Goal: Task Accomplishment & Management: Manage account settings

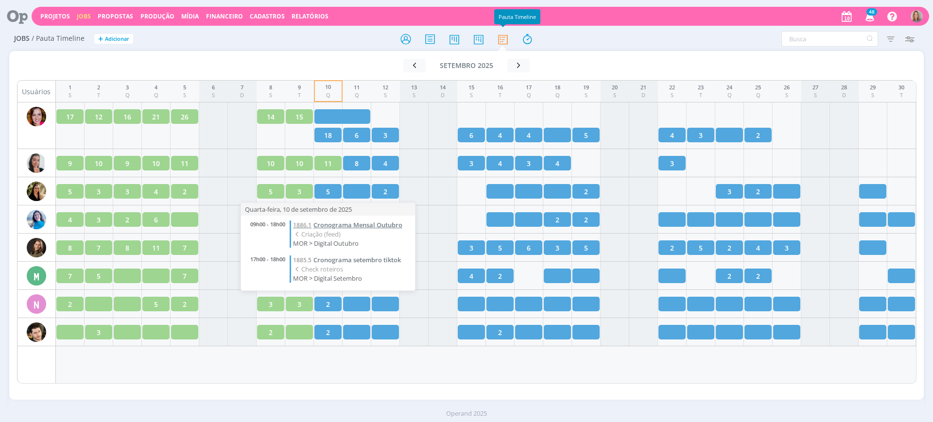
click at [352, 228] on span "Cronograma Mensal Outubro" at bounding box center [357, 225] width 89 height 9
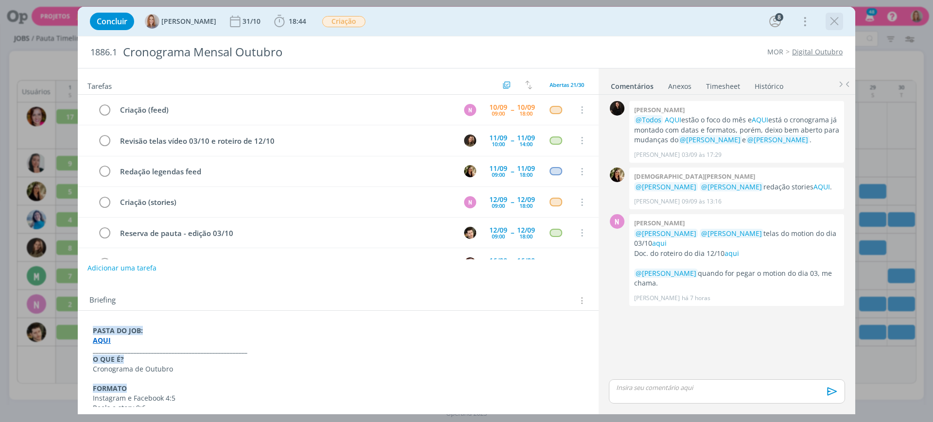
click at [832, 23] on icon "dialog" at bounding box center [834, 21] width 15 height 15
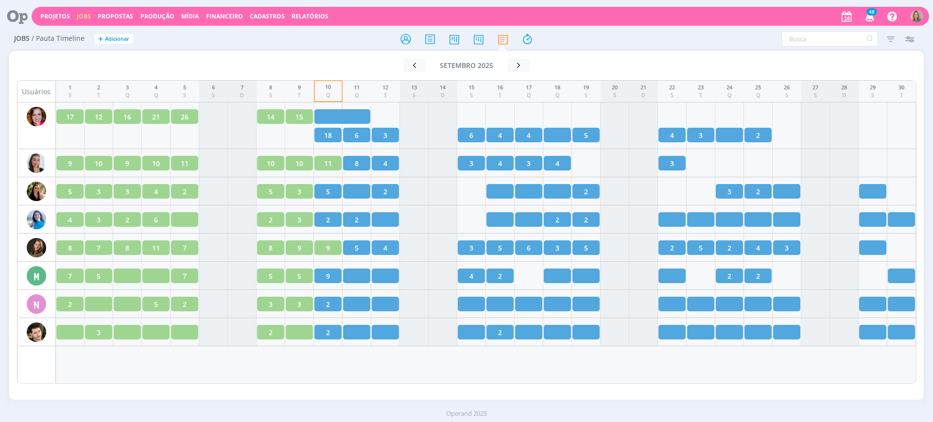
click at [3, 18] on div at bounding box center [466, 211] width 933 height 422
click at [11, 15] on icon at bounding box center [14, 16] width 20 height 19
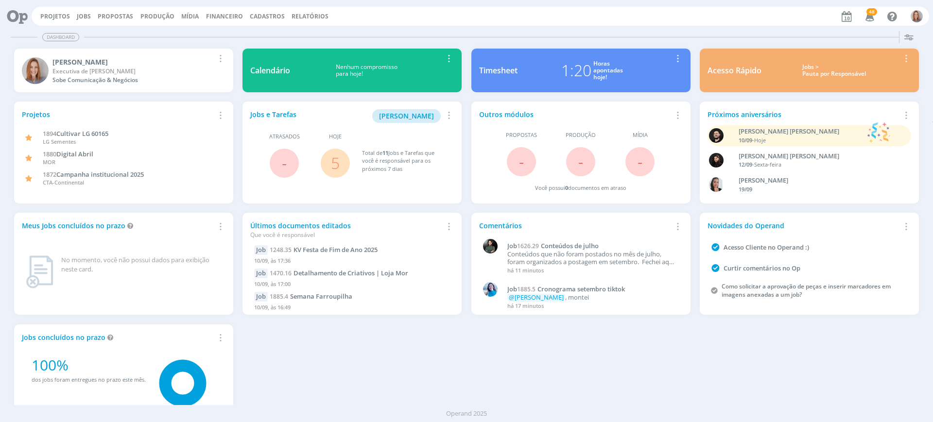
click at [345, 161] on span "5" at bounding box center [335, 163] width 29 height 29
click at [340, 162] on span "5" at bounding box center [335, 163] width 29 height 29
click at [335, 164] on link "5" at bounding box center [335, 163] width 9 height 21
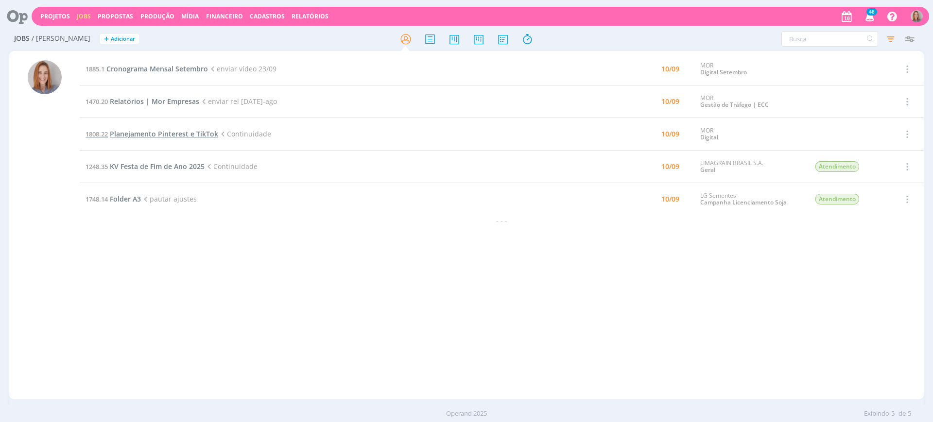
click at [178, 132] on span "Planejamento Pinterest e TikTok" at bounding box center [164, 133] width 108 height 9
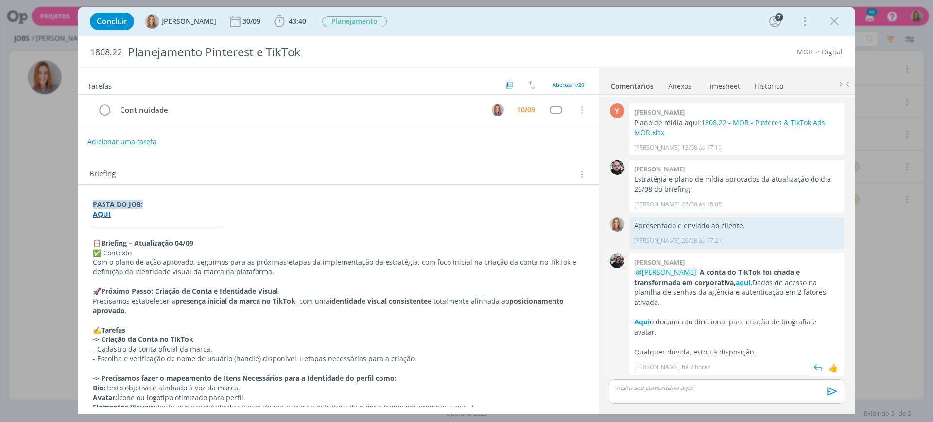
scroll to position [466, 0]
click at [520, 112] on div "10/09" at bounding box center [526, 109] width 18 height 7
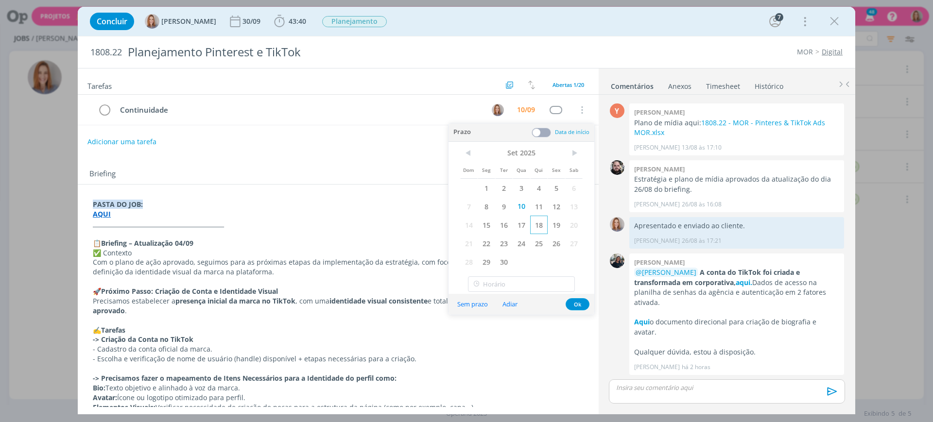
click at [540, 216] on span "18" at bounding box center [538, 225] width 17 height 18
click at [540, 206] on span "11" at bounding box center [538, 206] width 17 height 18
click at [578, 305] on button "Ok" at bounding box center [578, 304] width 24 height 12
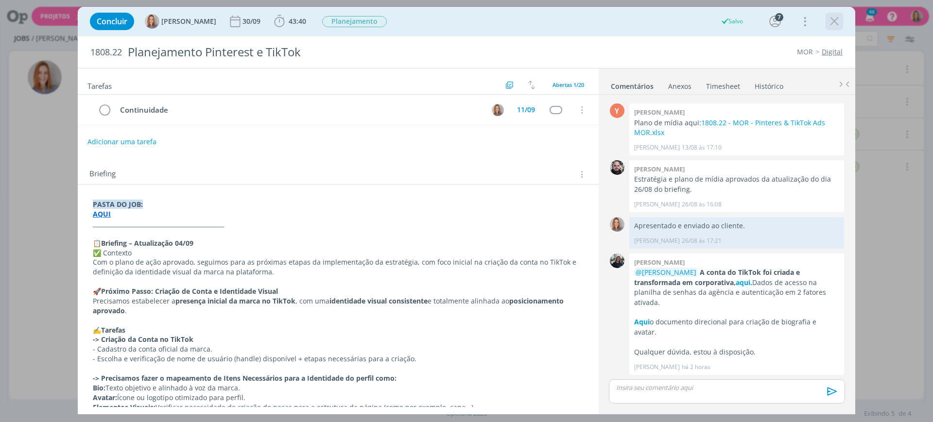
click at [835, 28] on icon "dialog" at bounding box center [834, 21] width 15 height 15
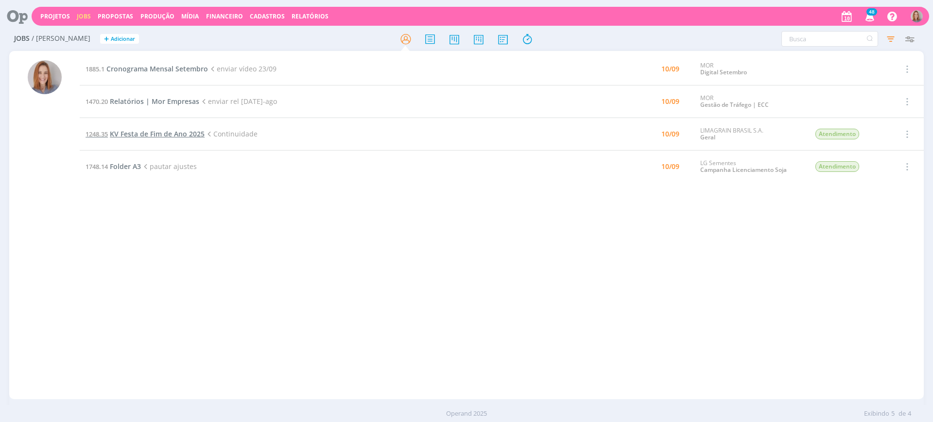
click at [127, 137] on span "KV Festa de Fim de Ano 2025" at bounding box center [157, 133] width 95 height 9
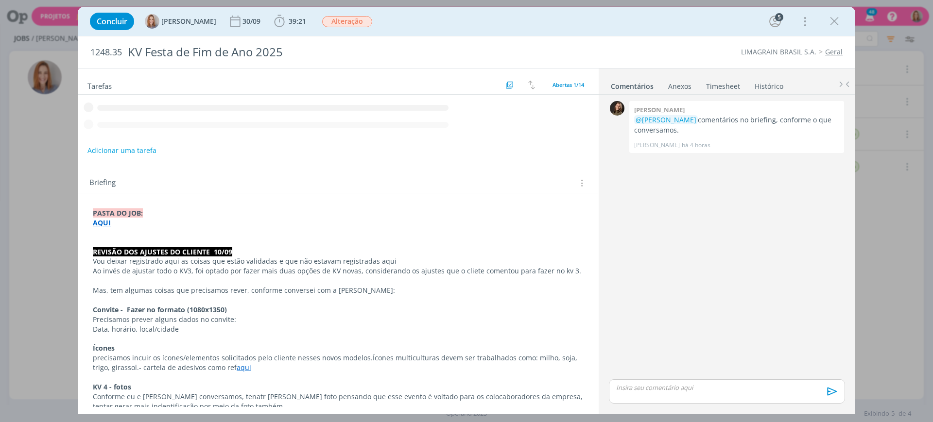
scroll to position [202, 0]
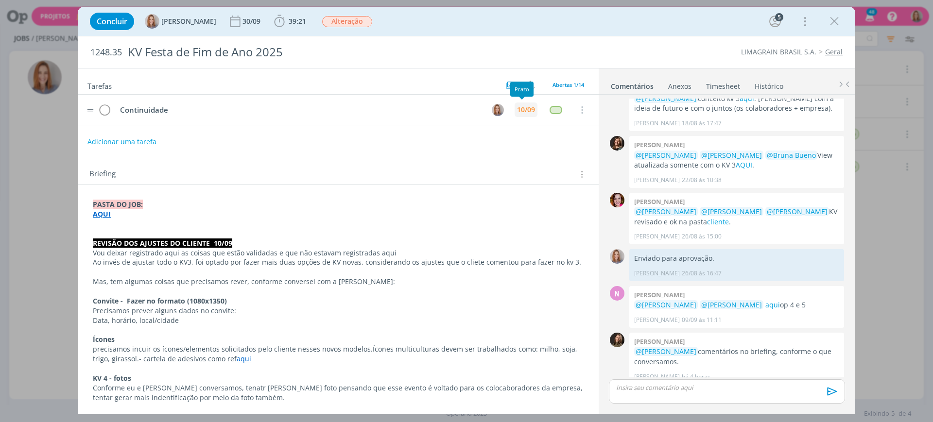
click at [524, 110] on div "10/09" at bounding box center [526, 109] width 18 height 7
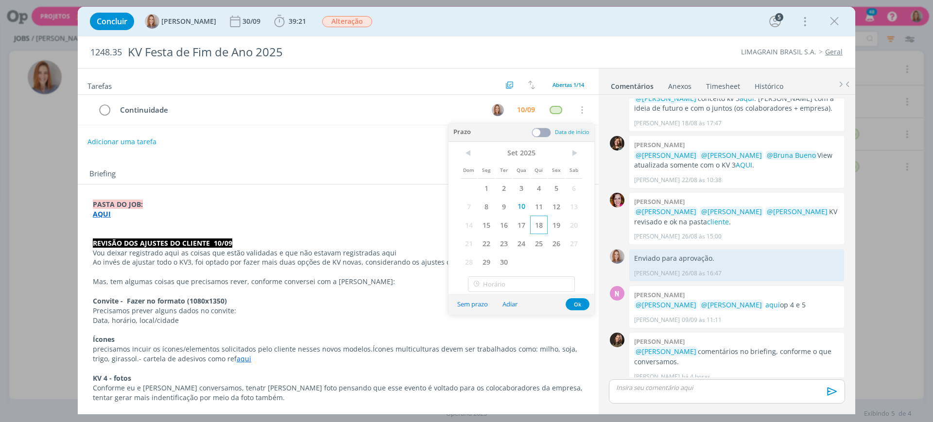
click at [538, 216] on span "18" at bounding box center [538, 225] width 17 height 18
click at [539, 205] on span "11" at bounding box center [538, 206] width 17 height 18
click at [585, 299] on button "Ok" at bounding box center [578, 304] width 24 height 12
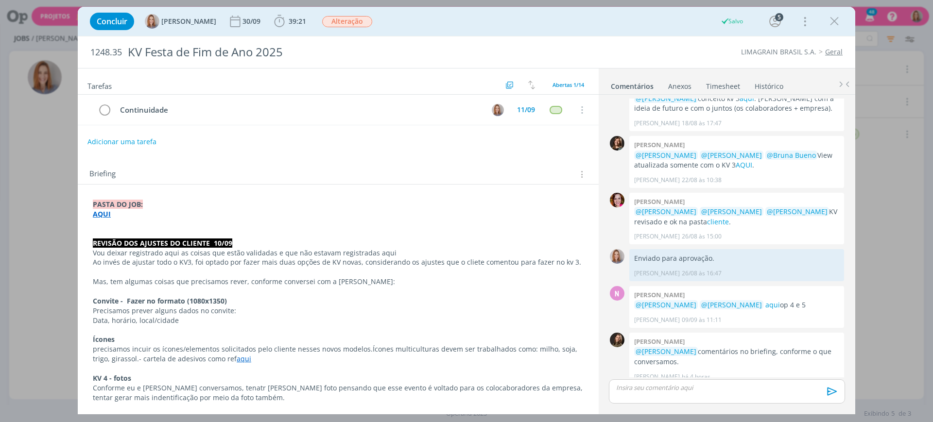
drag, startPoint x: 832, startPoint y: 14, endPoint x: 243, endPoint y: 42, distance: 589.0
click at [832, 14] on icon "dialog" at bounding box center [834, 21] width 15 height 15
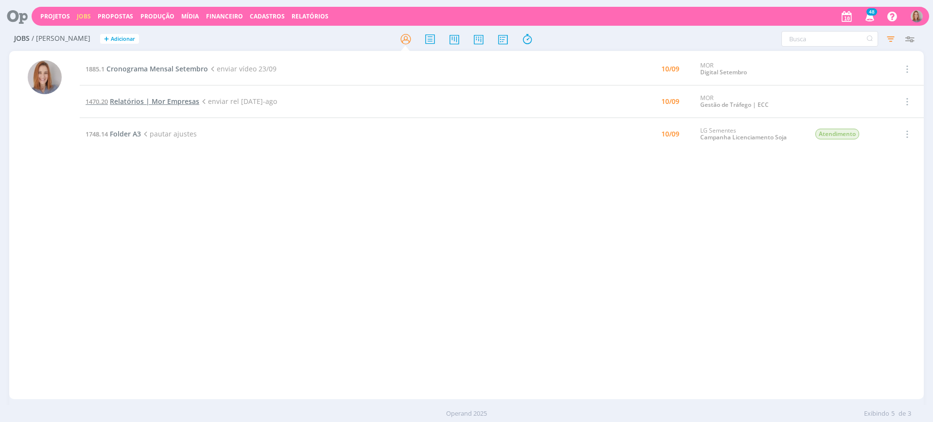
click at [137, 100] on span "Relatórios | Mor Empresas" at bounding box center [154, 101] width 89 height 9
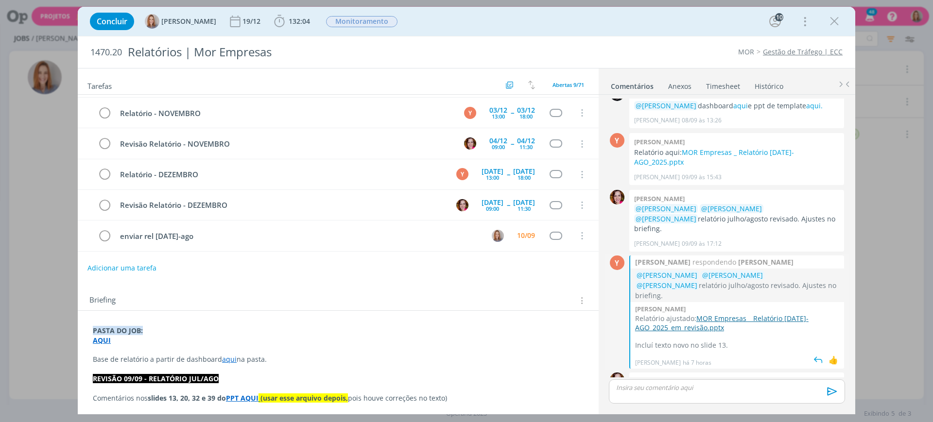
scroll to position [883, 0]
click at [526, 234] on div "10/09" at bounding box center [526, 235] width 18 height 7
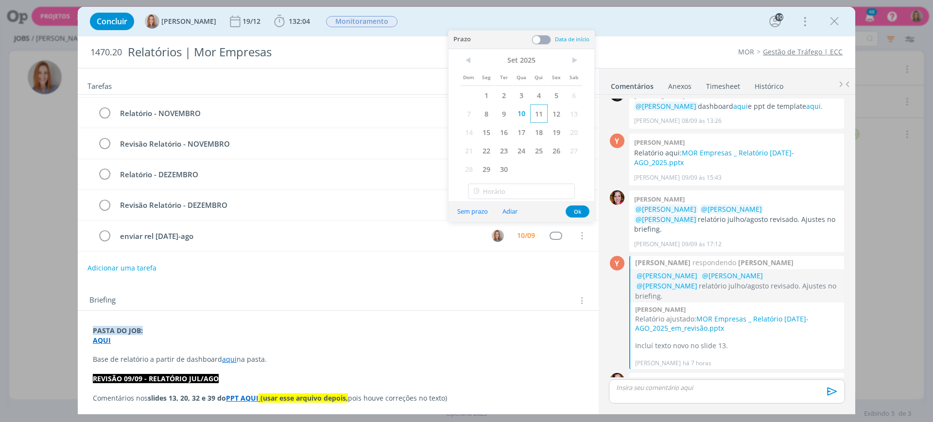
click at [537, 112] on span "11" at bounding box center [538, 113] width 17 height 18
click at [578, 210] on button "Ok" at bounding box center [578, 212] width 24 height 12
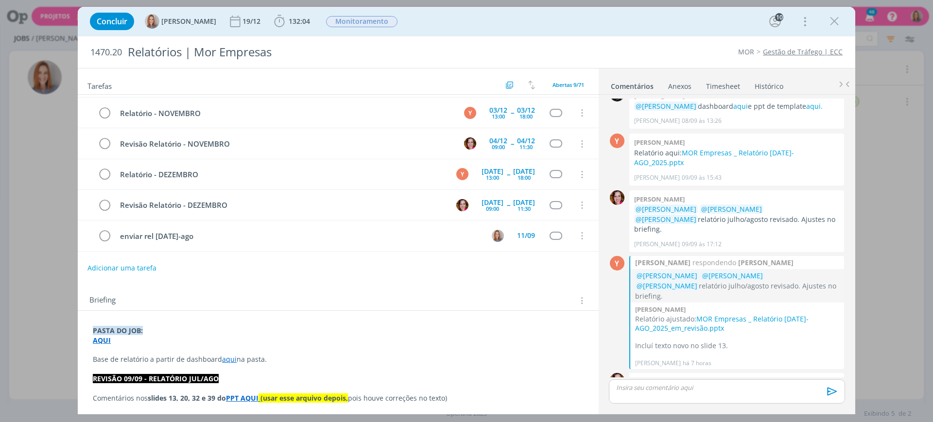
scroll to position [884, 0]
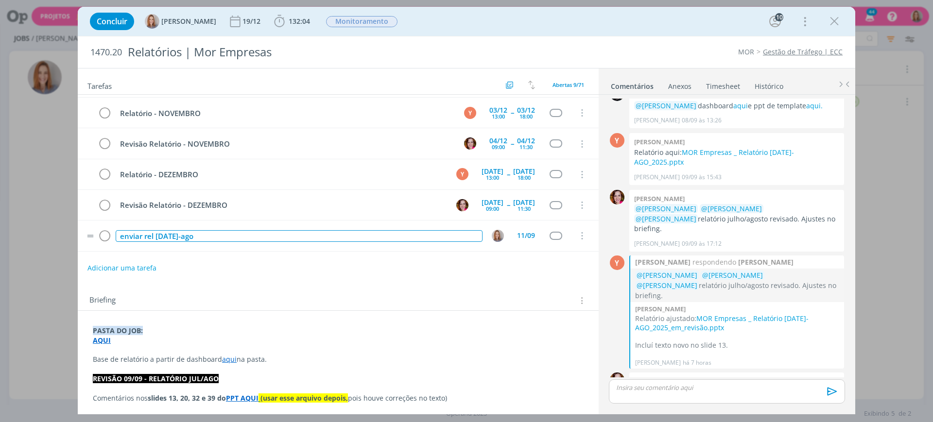
click at [209, 240] on div "enviar rel [DATE]-ago" at bounding box center [299, 236] width 367 height 12
drag, startPoint x: 209, startPoint y: 237, endPoint x: 201, endPoint y: 238, distance: 8.4
click at [184, 237] on div "enviar rel [DATE]-ago" at bounding box center [299, 236] width 367 height 12
click at [203, 238] on div "enviar rel [DATE]-ago" at bounding box center [299, 236] width 367 height 12
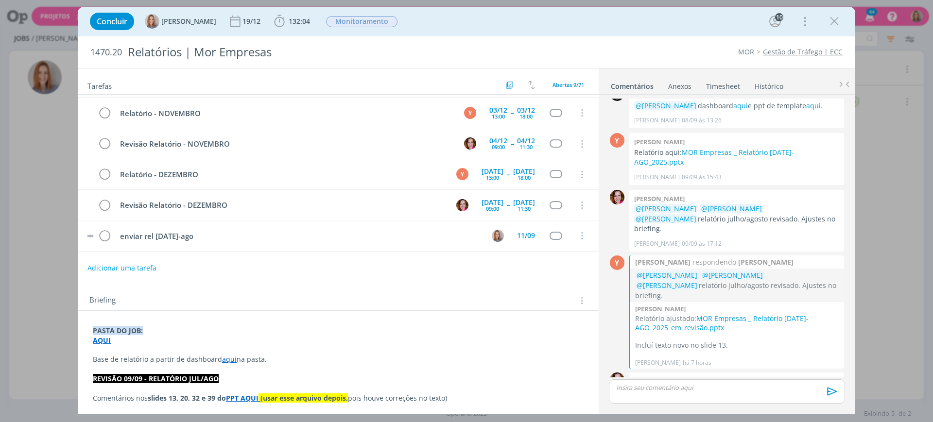
click at [139, 229] on td "enviar rel [DATE]-ago" at bounding box center [297, 235] width 367 height 17
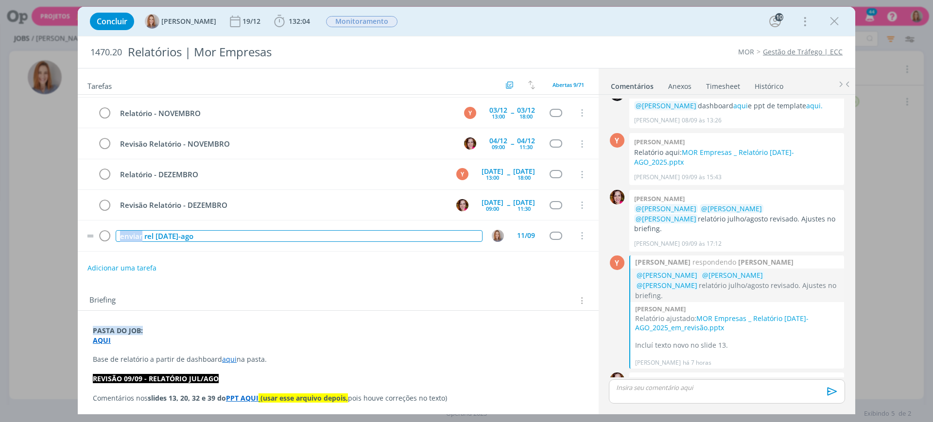
drag, startPoint x: 141, startPoint y: 231, endPoint x: 89, endPoint y: 231, distance: 52.5
click at [89, 231] on tr "enviar rel jul-ago 11/09 Cancelar" at bounding box center [338, 236] width 521 height 31
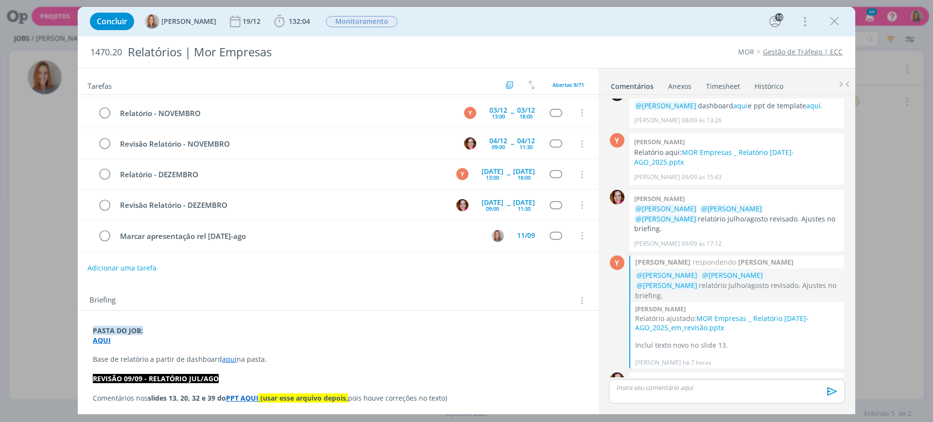
click at [254, 266] on div "Adicionar uma tarefa" at bounding box center [338, 267] width 521 height 17
click at [830, 16] on icon "dialog" at bounding box center [834, 21] width 15 height 15
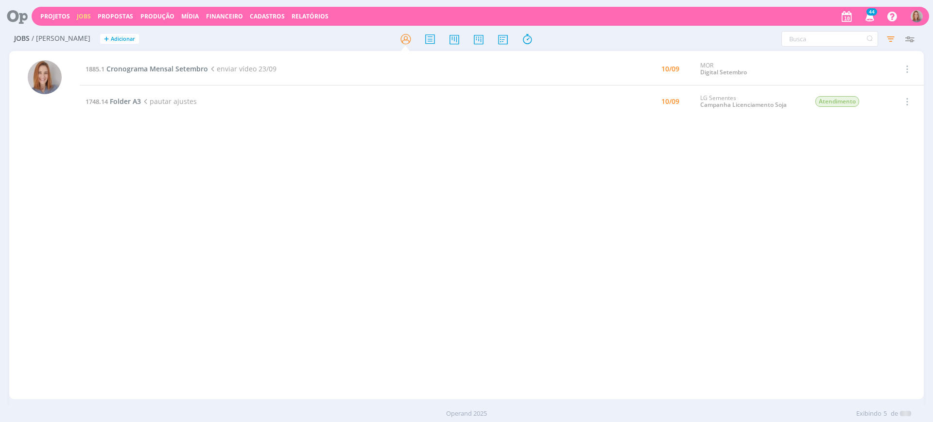
click at [137, 94] on td "1748.14 Folder A3 pautar ajustes" at bounding box center [334, 102] width 508 height 33
click at [139, 98] on span "Folder A3" at bounding box center [125, 101] width 31 height 9
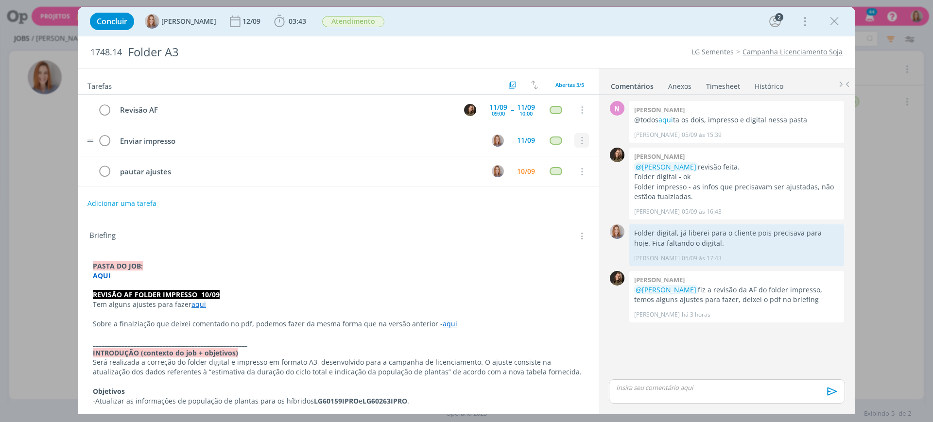
click at [578, 139] on icon "dialog" at bounding box center [581, 141] width 11 height 9
click at [569, 161] on link "Cancelar" at bounding box center [550, 158] width 77 height 16
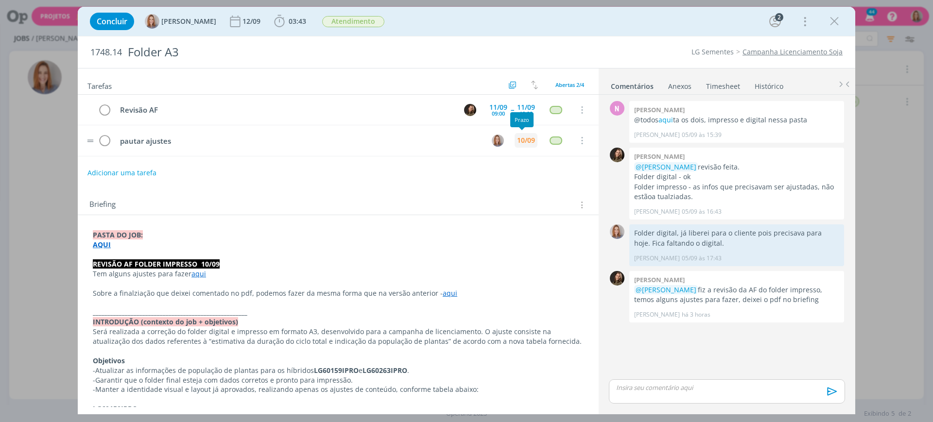
click at [521, 140] on div "10/09" at bounding box center [526, 140] width 18 height 7
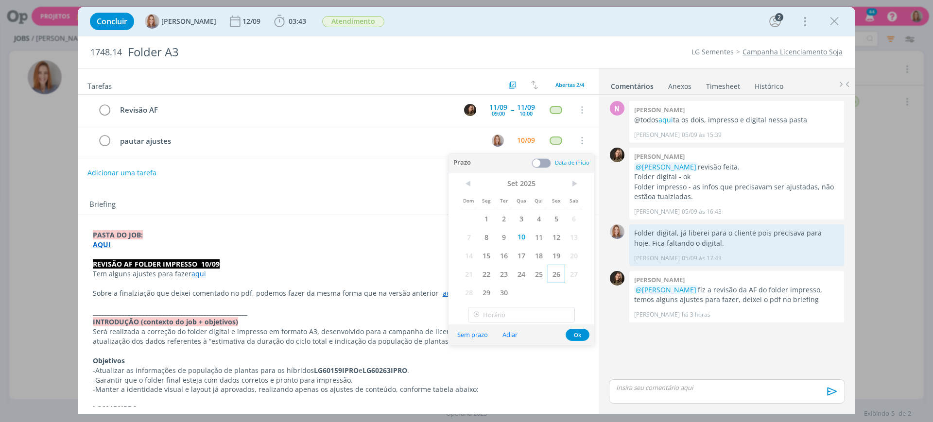
drag, startPoint x: 545, startPoint y: 235, endPoint x: 558, endPoint y: 272, distance: 39.2
click at [543, 235] on span "11" at bounding box center [538, 237] width 17 height 18
click at [575, 337] on button "Ok" at bounding box center [578, 335] width 24 height 12
click at [834, 24] on icon "dialog" at bounding box center [834, 21] width 15 height 15
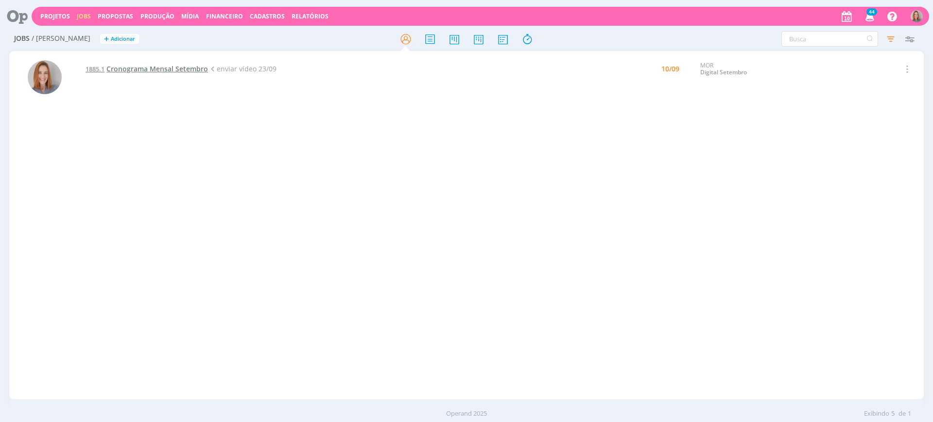
click at [146, 70] on span "Cronograma Mensal Setembro" at bounding box center [157, 68] width 102 height 9
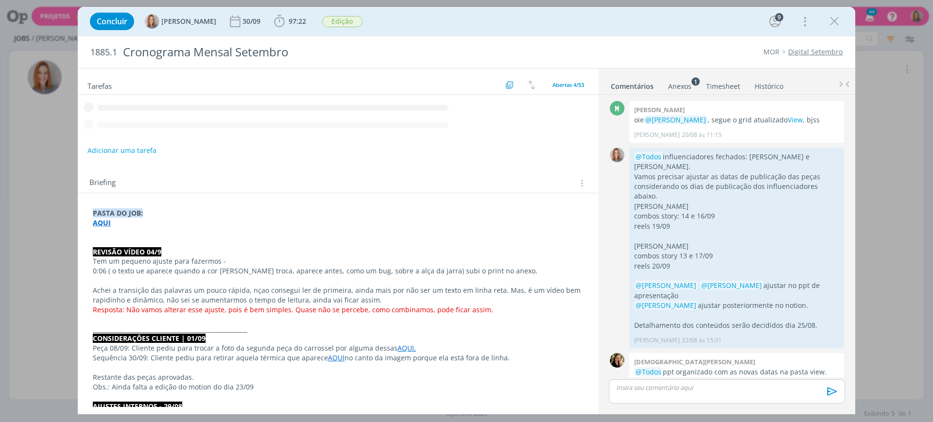
scroll to position [1251, 0]
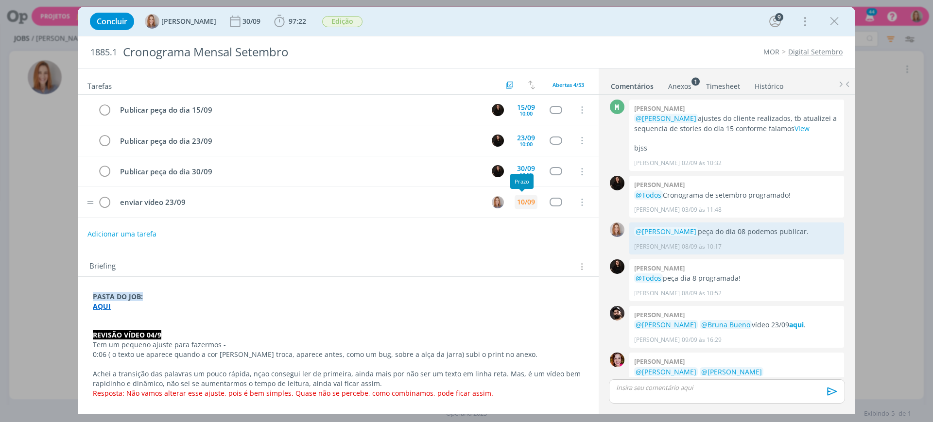
click at [525, 201] on div "10/09" at bounding box center [526, 202] width 18 height 7
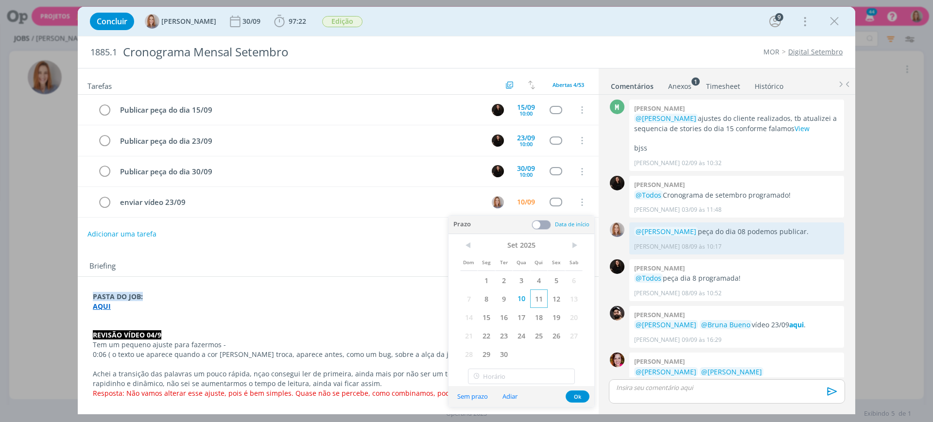
click at [536, 302] on span "11" at bounding box center [538, 299] width 17 height 18
click at [405, 266] on div "Briefing Briefings Predefinidos Versões do Briefing Ver Briefing do Projeto" at bounding box center [339, 266] width 500 height 13
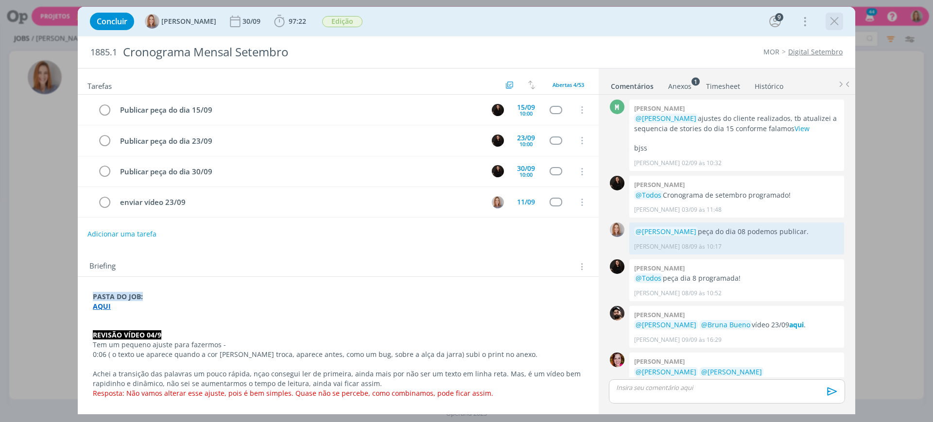
click at [835, 22] on icon "dialog" at bounding box center [834, 21] width 15 height 15
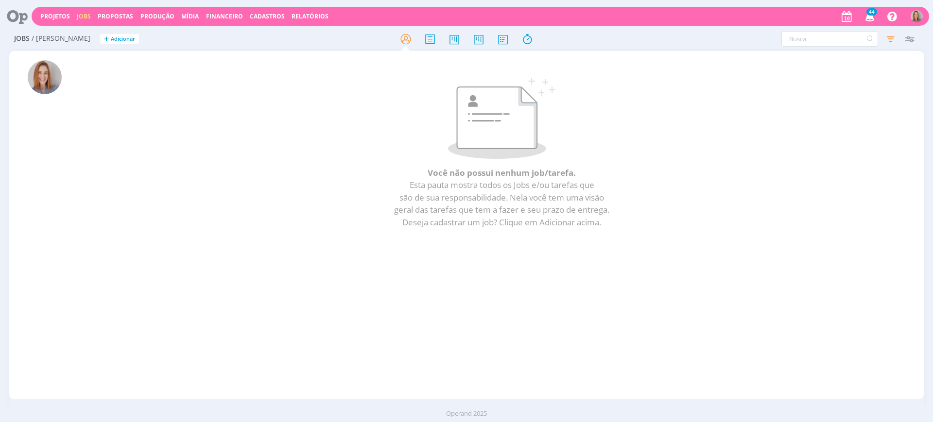
click at [13, 18] on icon at bounding box center [14, 16] width 20 height 19
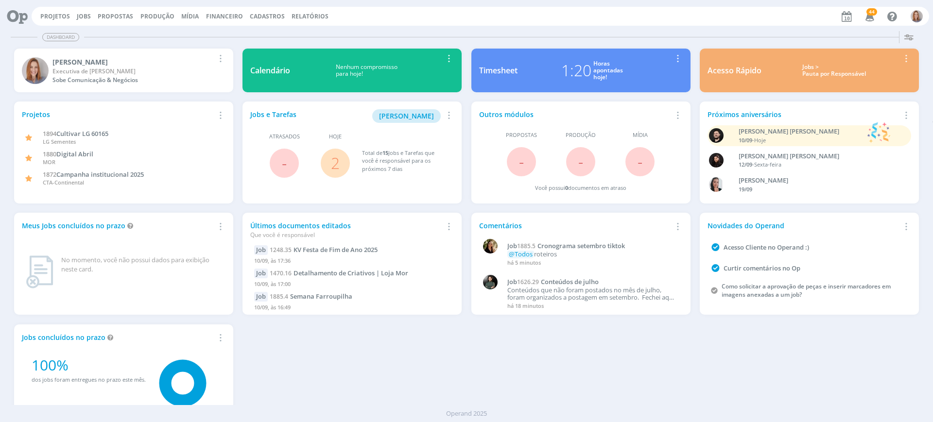
click at [332, 165] on link "2" at bounding box center [335, 163] width 9 height 21
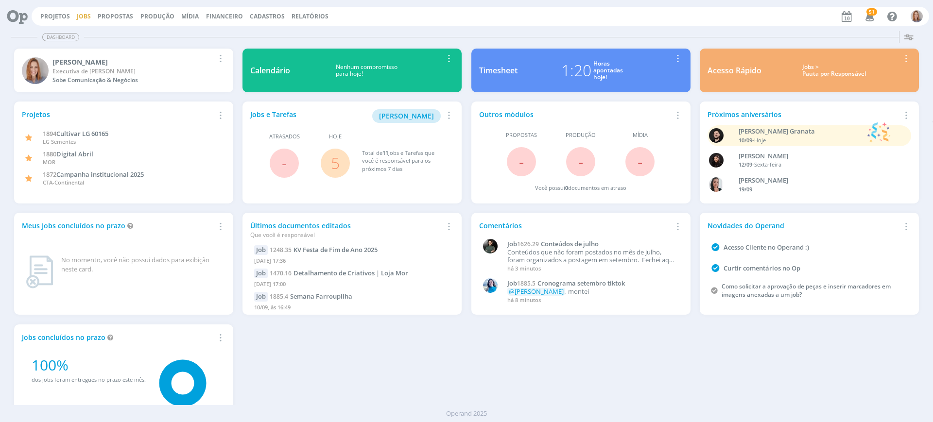
click at [79, 15] on link "Jobs" at bounding box center [84, 16] width 14 height 8
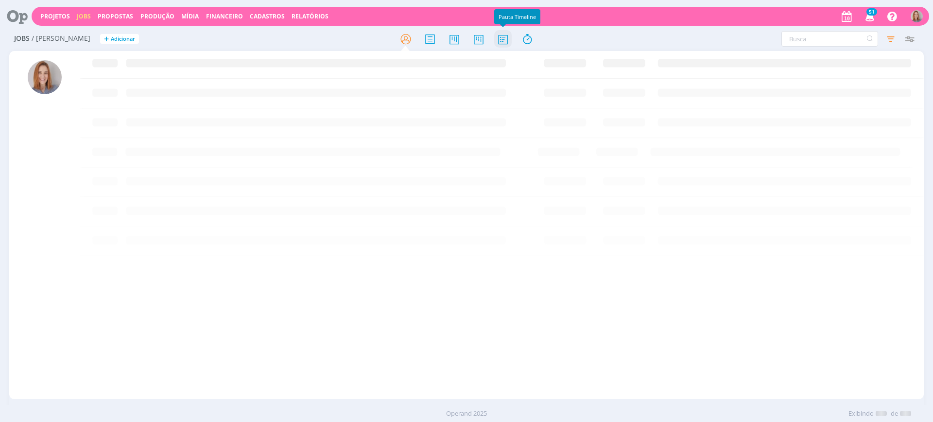
click at [509, 43] on icon at bounding box center [502, 39] width 17 height 19
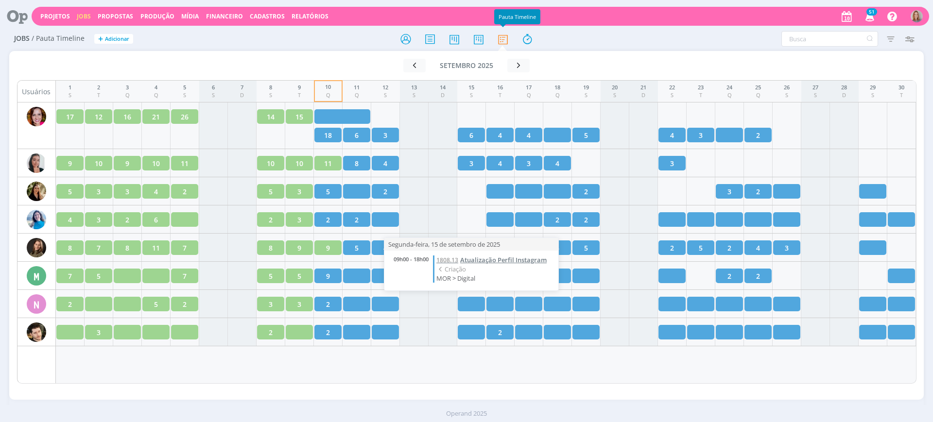
click at [475, 257] on span "Atualização Perfil Instagram" at bounding box center [503, 260] width 86 height 9
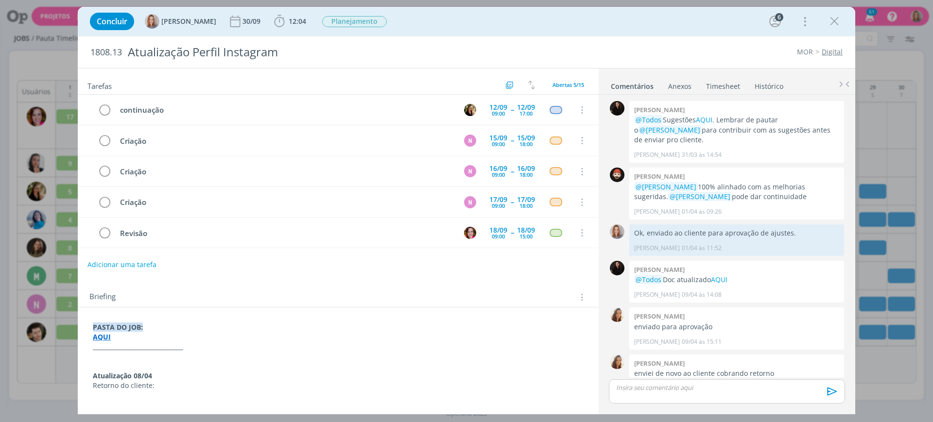
scroll to position [973, 0]
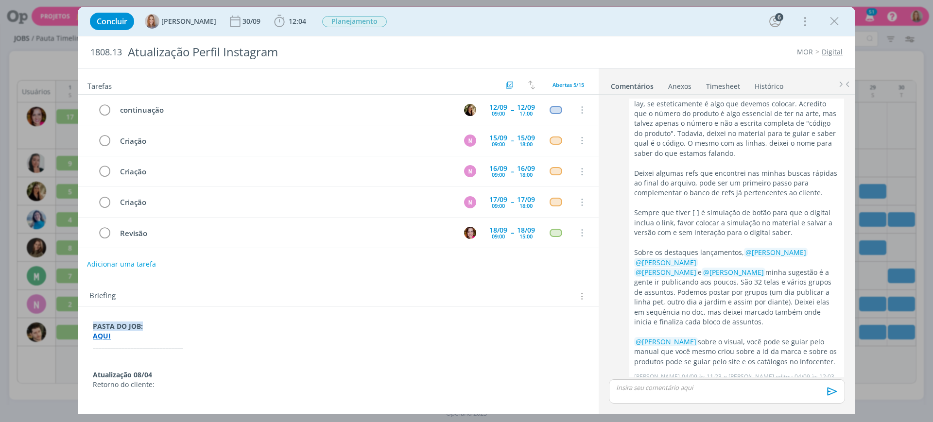
click at [134, 265] on button "Adicionar uma tarefa" at bounding box center [121, 264] width 69 height 17
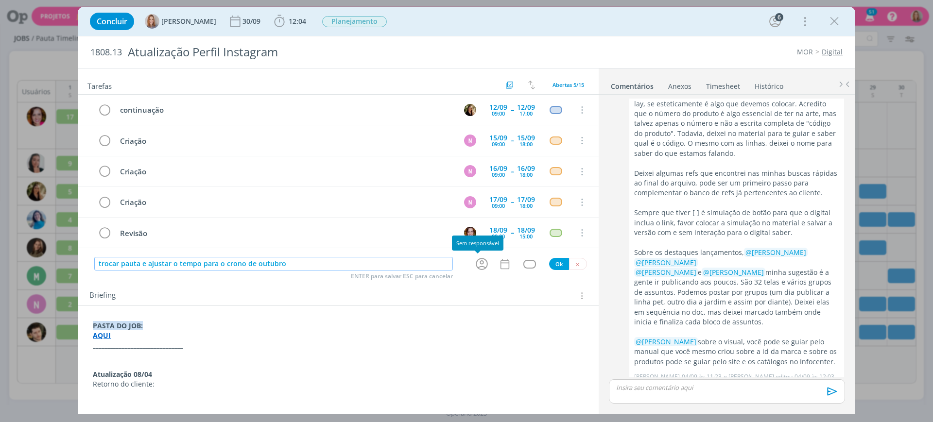
click at [476, 264] on icon "dialog" at bounding box center [482, 264] width 12 height 12
type input "trocar pauta e ajustar o tempo para o crono de outubro"
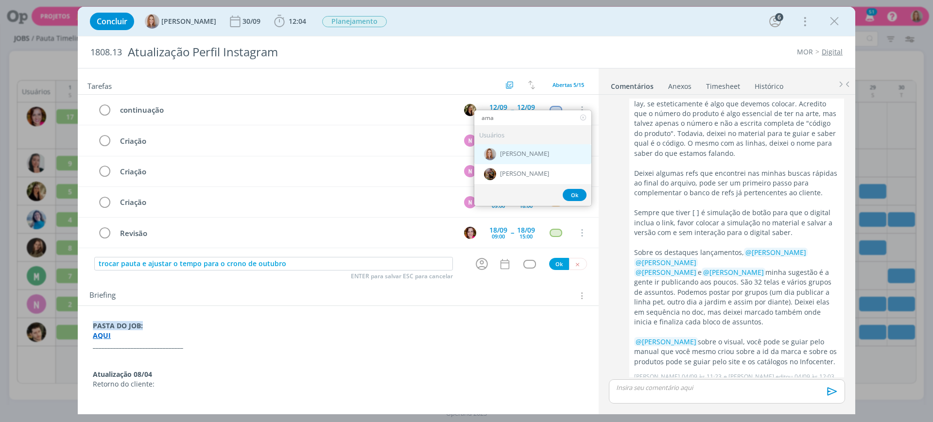
type input "ama"
click at [515, 151] on span "[PERSON_NAME]" at bounding box center [524, 155] width 49 height 8
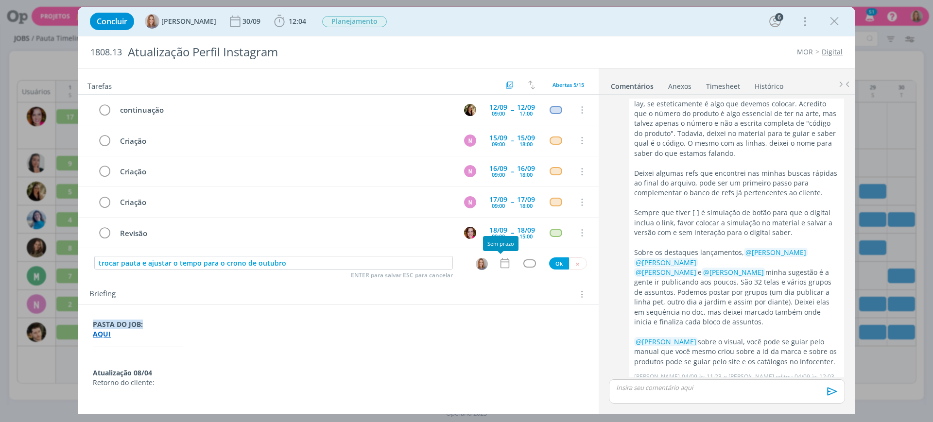
click at [501, 265] on icon "dialog" at bounding box center [504, 263] width 13 height 13
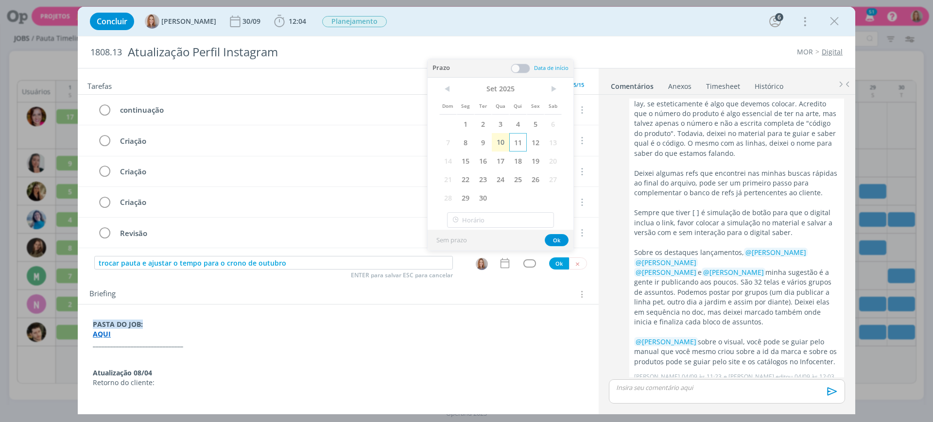
click at [521, 145] on span "11" at bounding box center [517, 142] width 17 height 18
click at [563, 237] on button "Ok" at bounding box center [557, 240] width 24 height 12
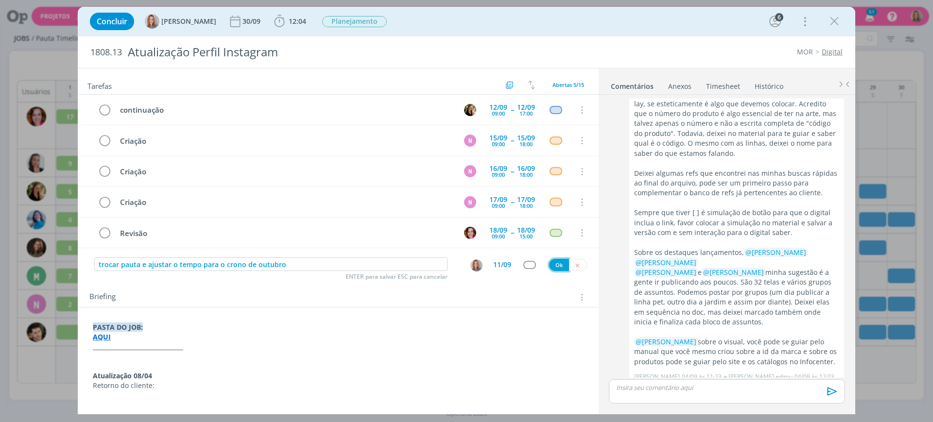
click at [554, 264] on button "Ok" at bounding box center [559, 265] width 20 height 12
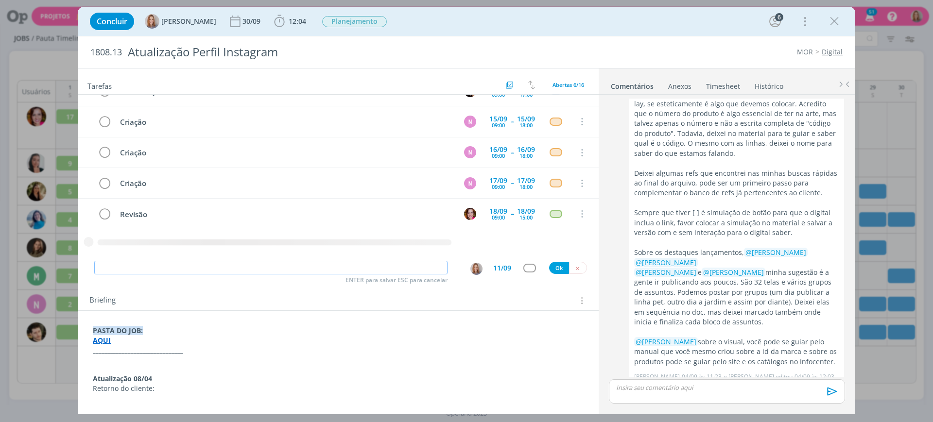
scroll to position [0, 0]
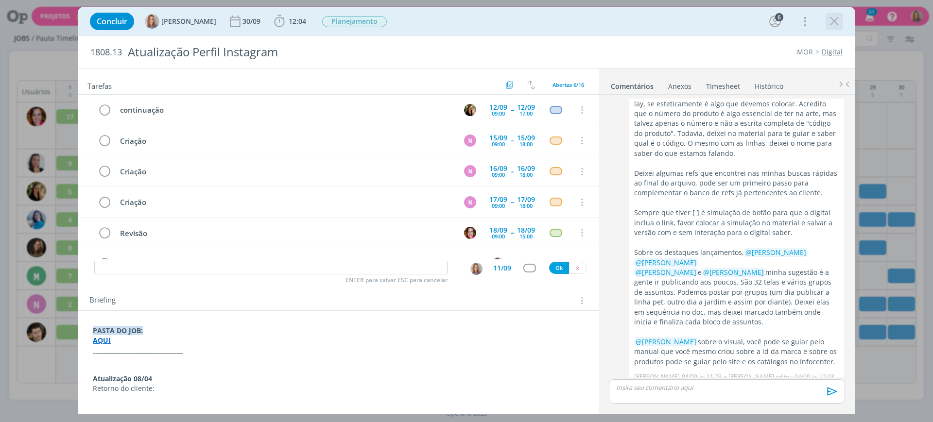
click at [840, 17] on icon "dialog" at bounding box center [834, 21] width 15 height 15
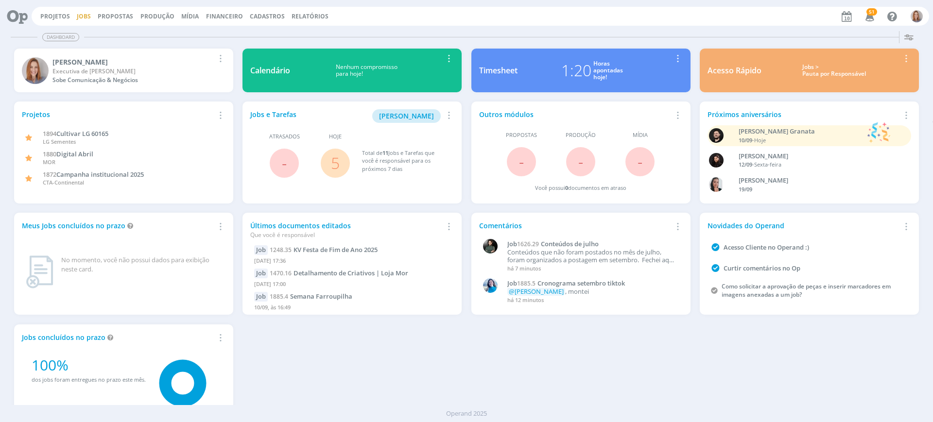
click at [86, 12] on link "Jobs" at bounding box center [84, 16] width 14 height 8
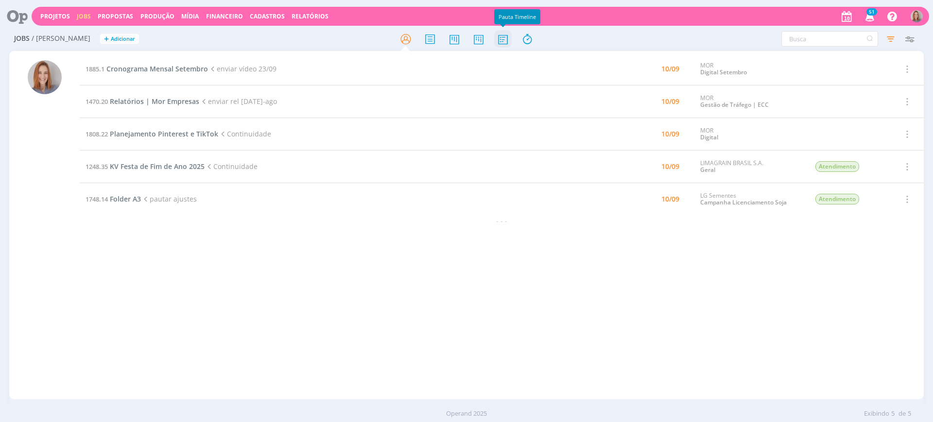
click at [501, 40] on icon at bounding box center [502, 39] width 17 height 19
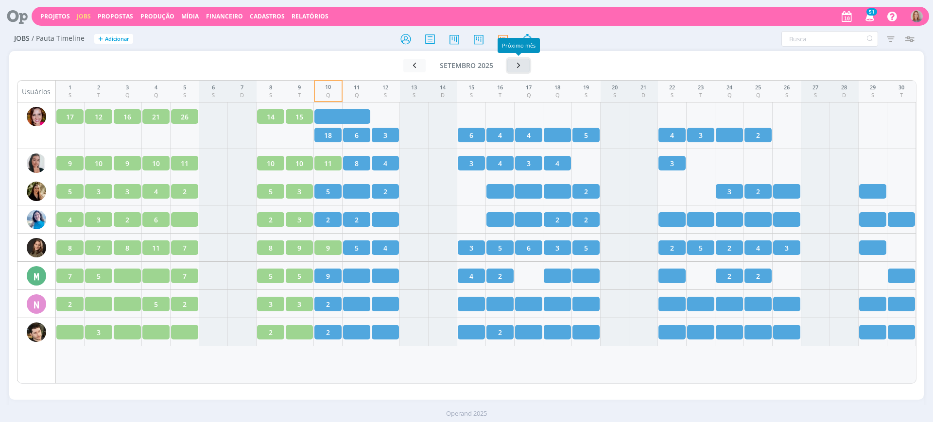
click at [524, 65] on button "button" at bounding box center [518, 66] width 22 height 14
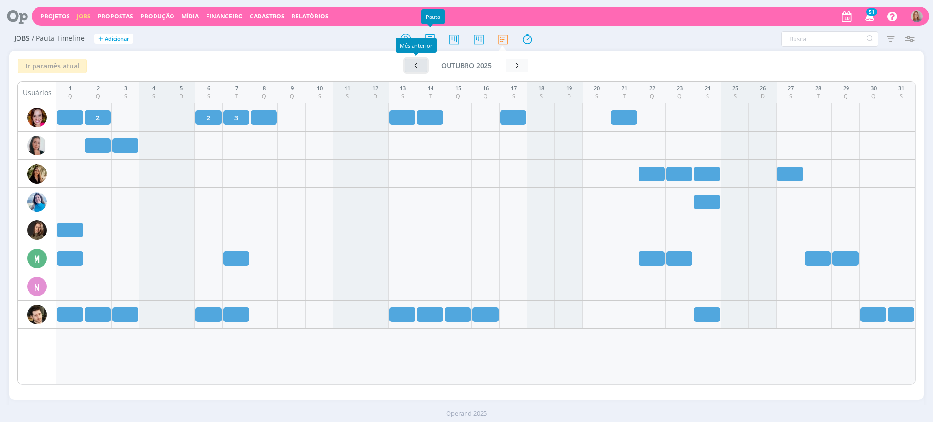
click at [412, 59] on button "button" at bounding box center [416, 66] width 22 height 14
